Goal: Transaction & Acquisition: Obtain resource

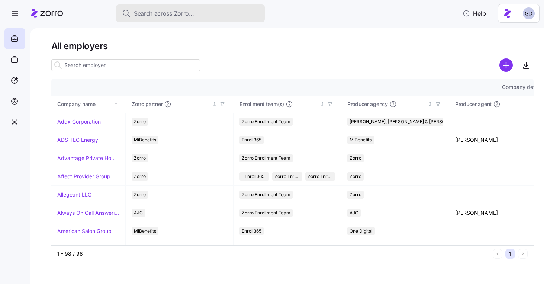
click at [172, 9] on span "Search across Zorro..." at bounding box center [164, 13] width 60 height 9
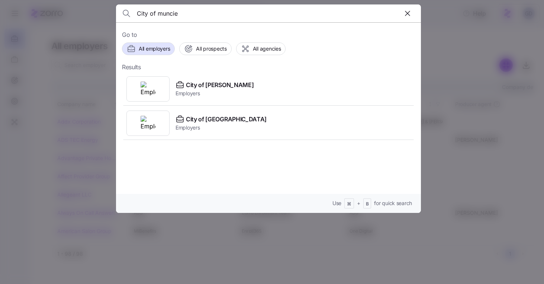
click at [181, 11] on input "City of muncie" at bounding box center [232, 13] width 190 height 18
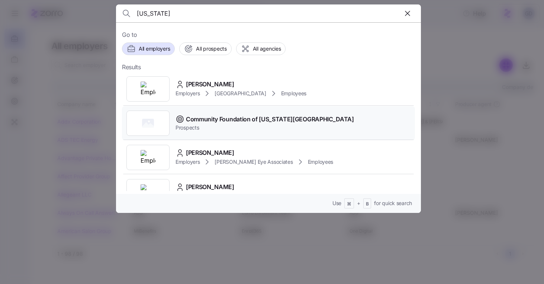
type input "Delaware"
click at [222, 117] on span "Community Foundation of [US_STATE][GEOGRAPHIC_DATA]" at bounding box center [270, 119] width 168 height 9
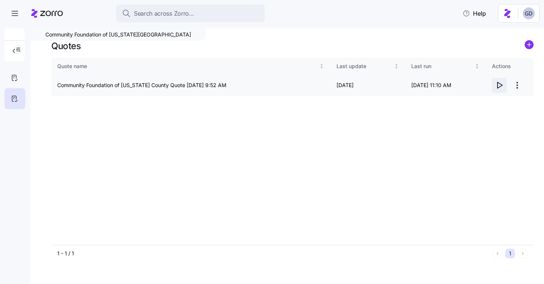
click at [497, 86] on icon "button" at bounding box center [499, 85] width 9 height 9
click at [10, 78] on icon at bounding box center [14, 77] width 8 height 9
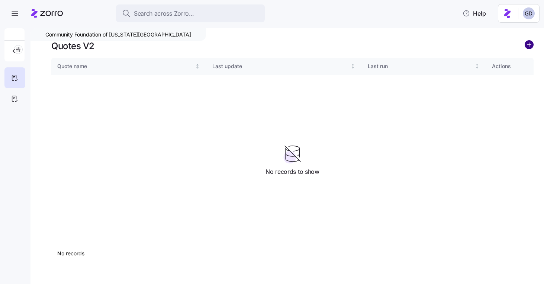
click at [527, 46] on circle "add icon" at bounding box center [529, 45] width 8 height 8
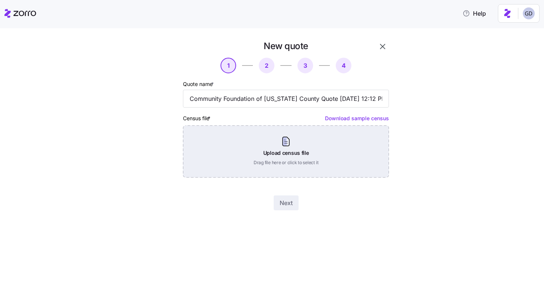
click at [287, 160] on div "Upload census file Drag file here or click to select it" at bounding box center [286, 151] width 206 height 52
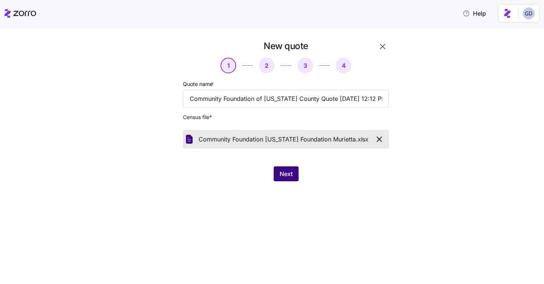
click at [290, 176] on span "Next" at bounding box center [286, 173] width 13 height 9
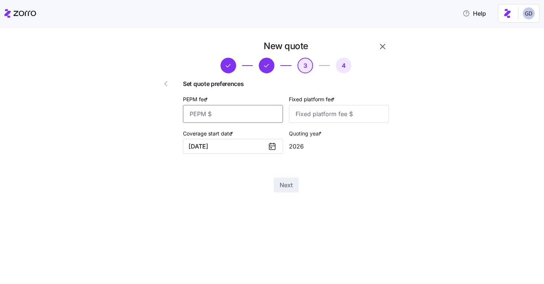
click at [230, 112] on input "PEPM fee *" at bounding box center [233, 114] width 100 height 18
type input "30"
type input "1000"
click at [290, 187] on span "Next" at bounding box center [286, 184] width 13 height 9
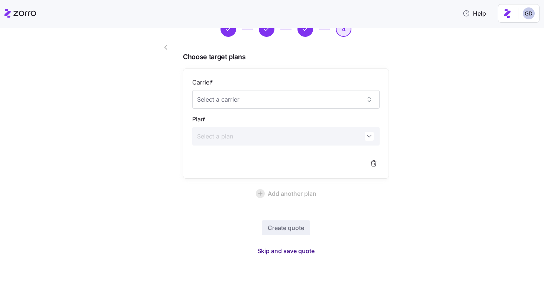
click at [292, 252] on span "Skip and save quote" at bounding box center [285, 250] width 57 height 9
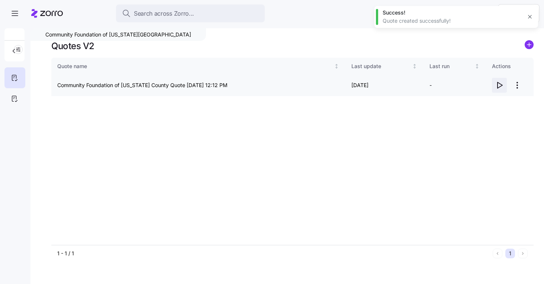
click at [498, 85] on icon "button" at bounding box center [500, 85] width 5 height 6
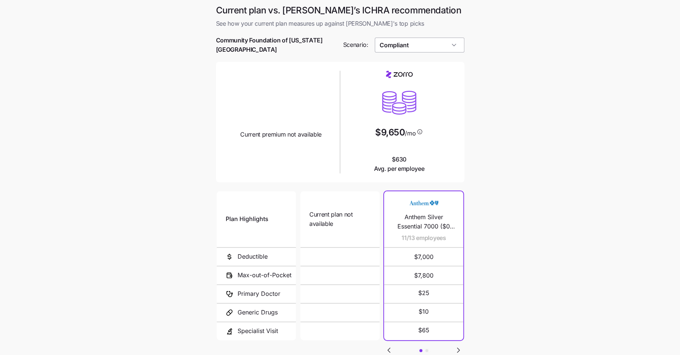
click at [412, 47] on input "Compliant" at bounding box center [420, 45] width 90 height 15
click at [410, 79] on span "Low Cost Silver" at bounding box center [401, 78] width 38 height 8
type input "Low Cost Silver"
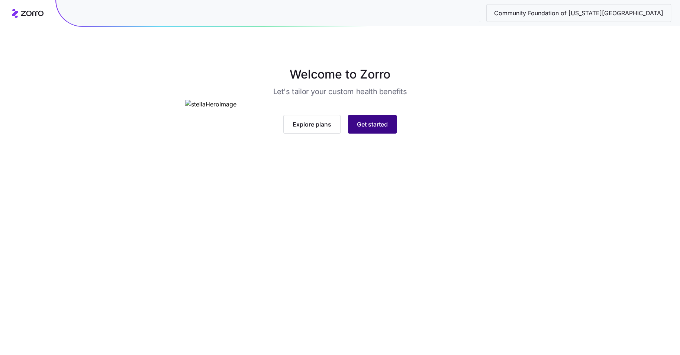
click at [378, 129] on span "Get started" at bounding box center [372, 124] width 31 height 9
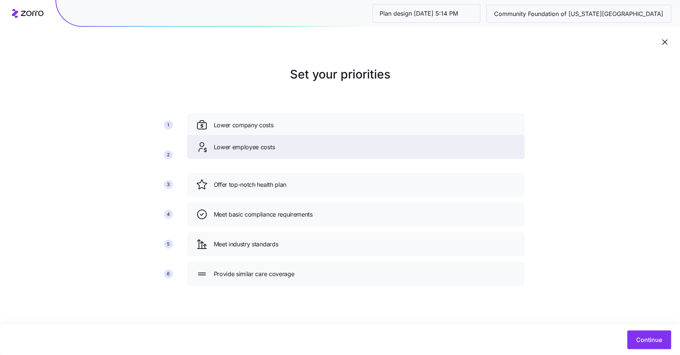
drag, startPoint x: 338, startPoint y: 191, endPoint x: 338, endPoint y: 154, distance: 37.6
click at [338, 154] on div "Lower employee costs" at bounding box center [356, 147] width 338 height 24
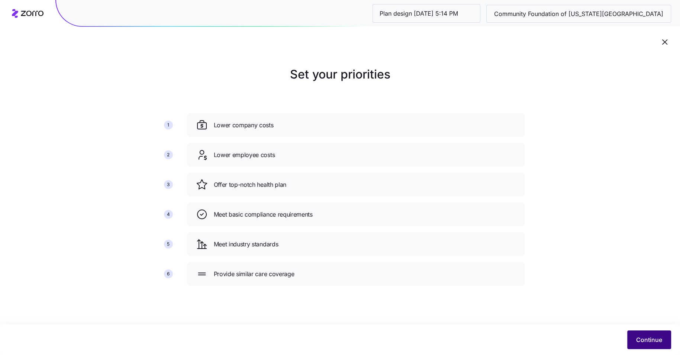
click at [655, 338] on span "Continue" at bounding box center [649, 339] width 26 height 9
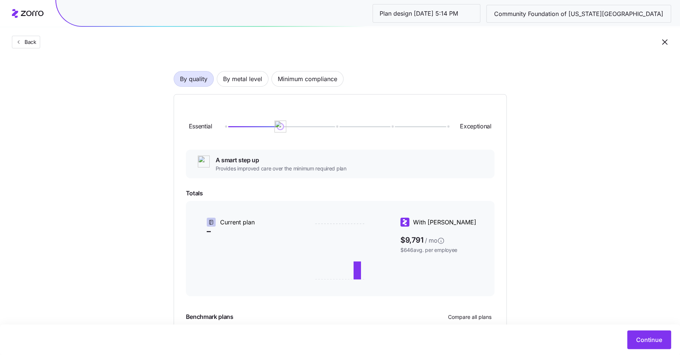
scroll to position [38, 0]
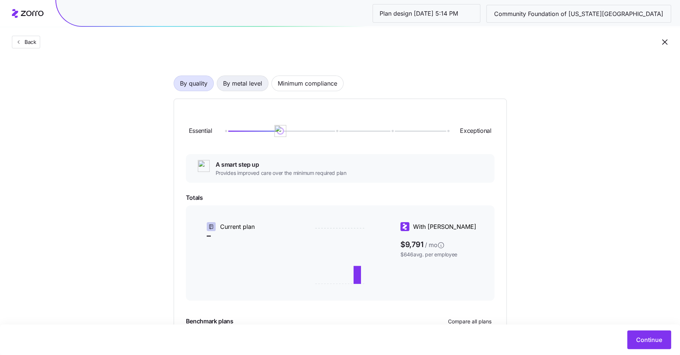
click at [251, 87] on span "By metal level" at bounding box center [242, 83] width 39 height 15
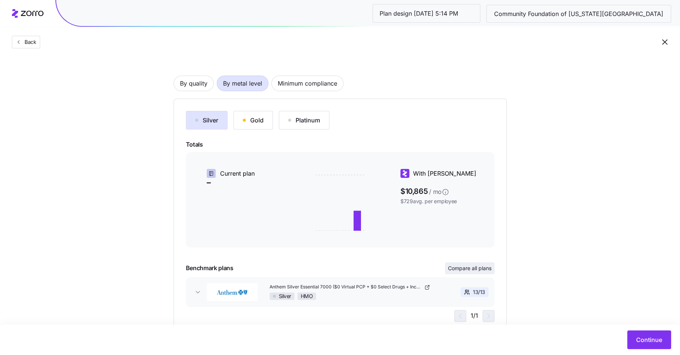
click at [467, 271] on button "Compare all plans" at bounding box center [469, 268] width 49 height 12
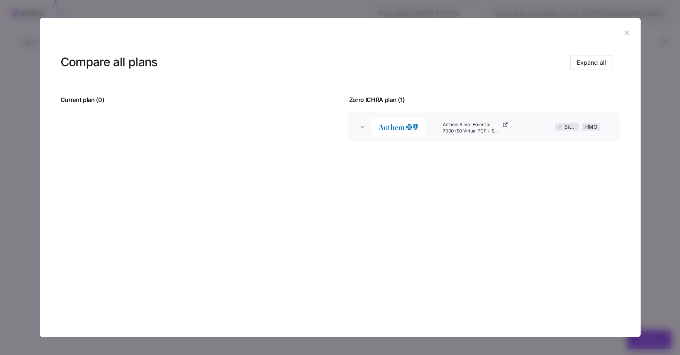
click at [628, 30] on icon "button" at bounding box center [627, 33] width 8 height 8
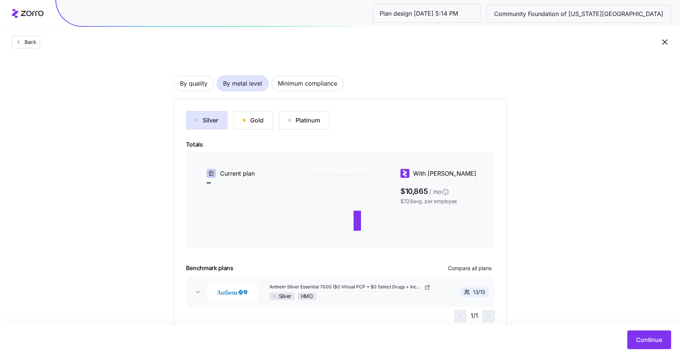
scroll to position [64, 0]
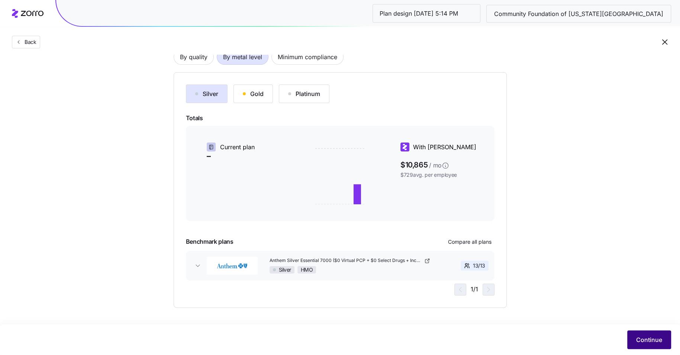
click at [651, 335] on span "Continue" at bounding box center [649, 339] width 26 height 9
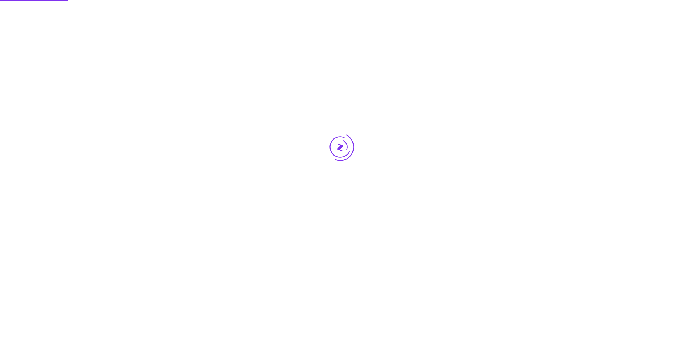
scroll to position [0, 0]
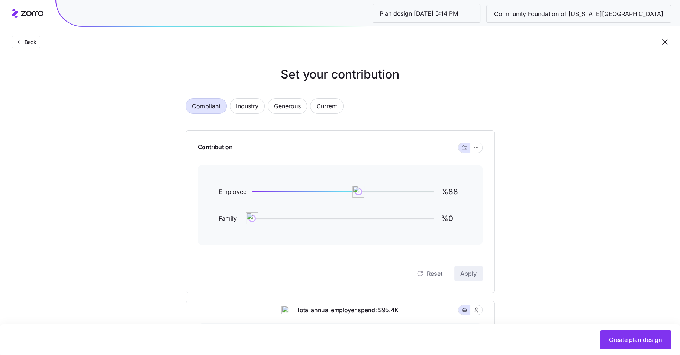
scroll to position [212, 0]
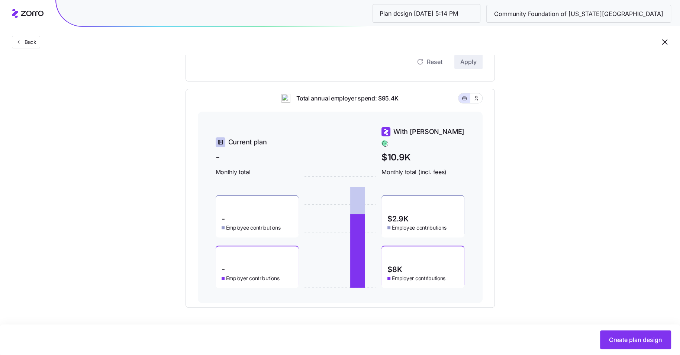
click at [508, 168] on div "Set your contribution Compliant Industry Generous Current Contribution Employee…" at bounding box center [340, 81] width 369 height 454
